Goal: Information Seeking & Learning: Check status

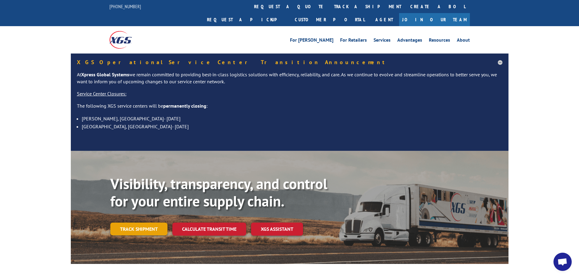
click at [133, 222] on link "Track shipment" at bounding box center [138, 228] width 57 height 13
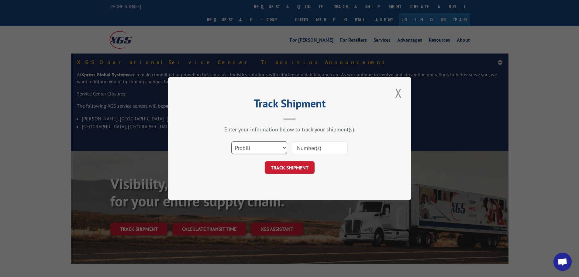
click at [253, 151] on select "Select category... Probill BOL PO" at bounding box center [259, 147] width 56 height 13
select select "bol"
click at [231, 141] on select "Select category... Probill BOL PO" at bounding box center [259, 147] width 56 height 13
paste input "5965917DELTA"
drag, startPoint x: 317, startPoint y: 150, endPoint x: 340, endPoint y: 155, distance: 23.8
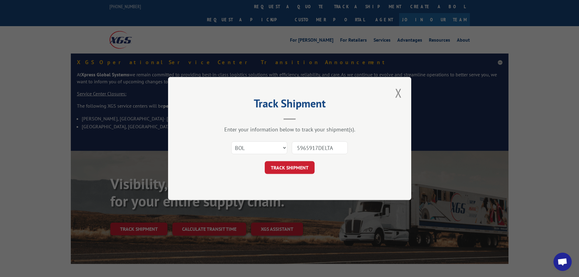
click at [340, 155] on div "Select category... Probill BOL PO 5965917DELTA" at bounding box center [289, 148] width 182 height 20
type input "5965917"
click at [312, 166] on button "TRACK SHIPMENT" at bounding box center [290, 167] width 50 height 13
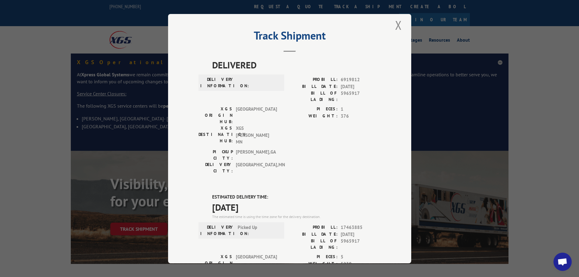
scroll to position [0, 0]
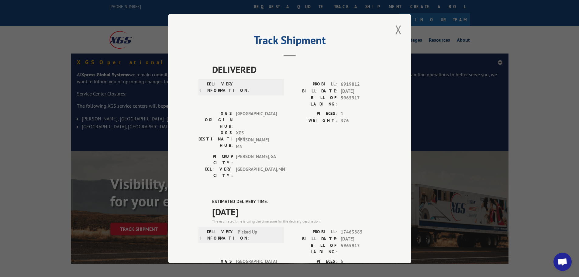
click at [540, 43] on div "Track Shipment DELIVERED DELIVERY INFORMATION: PROBILL: 6919812 BILL DATE: [DAT…" at bounding box center [289, 138] width 579 height 277
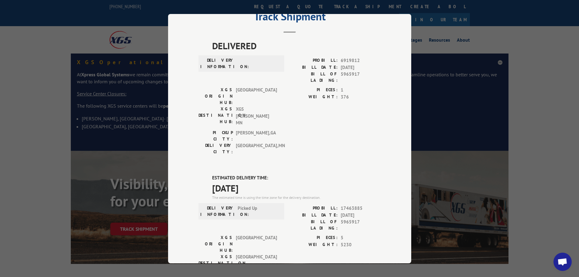
scroll to position [0, 0]
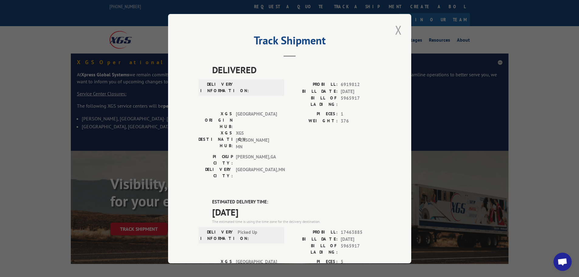
click at [393, 28] on button "Close modal" at bounding box center [398, 30] width 10 height 17
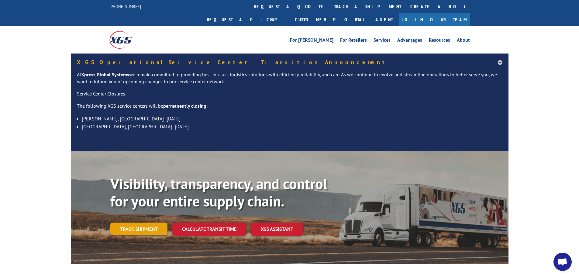
click at [150, 222] on link "Track shipment" at bounding box center [138, 228] width 57 height 13
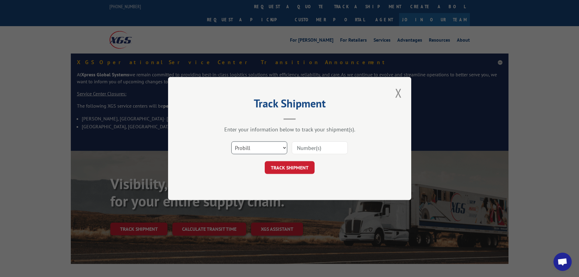
click at [256, 150] on select "Select category... Probill BOL PO" at bounding box center [259, 147] width 56 height 13
select select "bol"
click at [231, 141] on select "Select category... Probill BOL PO" at bounding box center [259, 147] width 56 height 13
paste input "2827023"
type input "2827023"
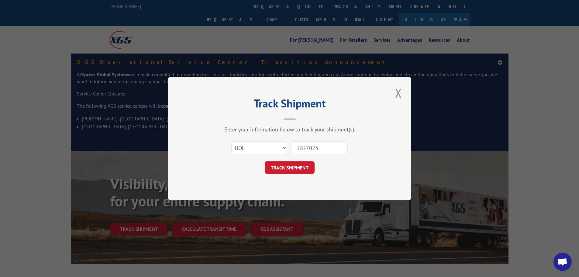
click button "TRACK SHIPMENT" at bounding box center [290, 167] width 50 height 13
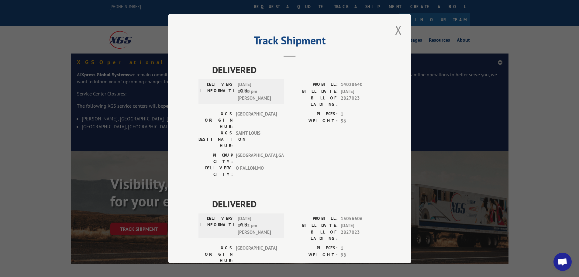
click at [541, 113] on div "Track Shipment DELIVERED DELIVERY INFORMATION: [DATE] 02:30 pm [PERSON_NAME]: 1…" at bounding box center [289, 138] width 579 height 277
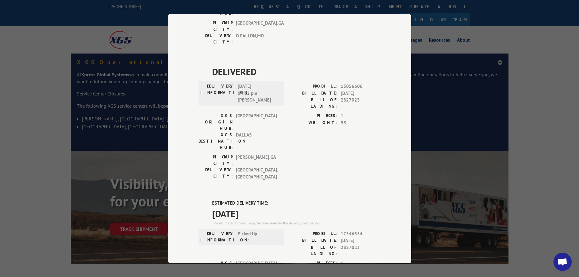
scroll to position [132, 0]
